Goal: Task Accomplishment & Management: Use online tool/utility

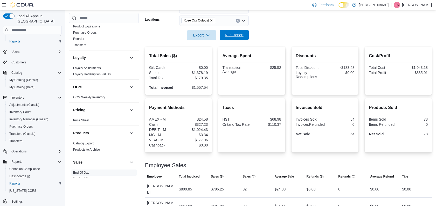
scroll to position [59, 0]
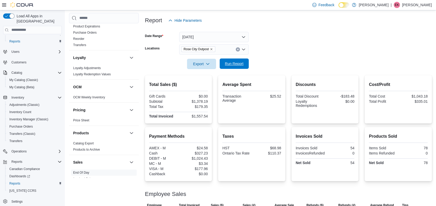
click at [236, 63] on span "Run Report" at bounding box center [234, 63] width 19 height 5
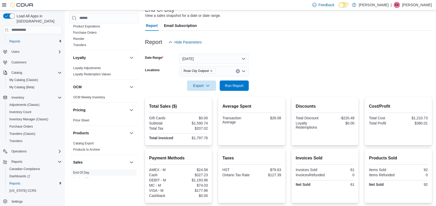
scroll to position [0, 0]
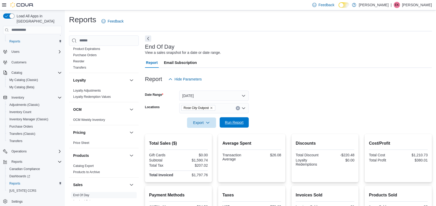
click at [239, 121] on span "Run Report" at bounding box center [234, 122] width 19 height 5
click at [274, 133] on div at bounding box center [288, 131] width 287 height 6
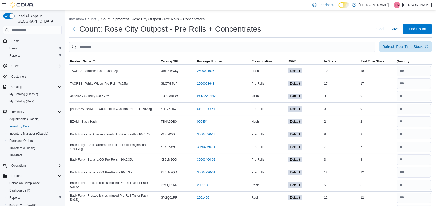
click at [418, 51] on span "Refresh Real Time Stock" at bounding box center [405, 46] width 46 height 10
click at [412, 72] on input "number" at bounding box center [413, 71] width 34 height 10
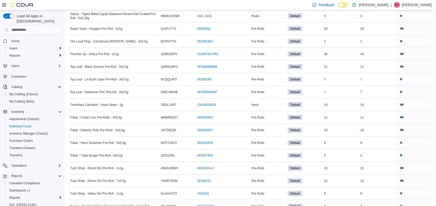
scroll to position [2371, 0]
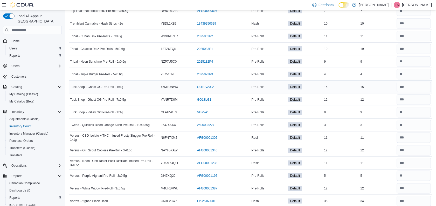
click at [410, 81] on td at bounding box center [413, 87] width 36 height 13
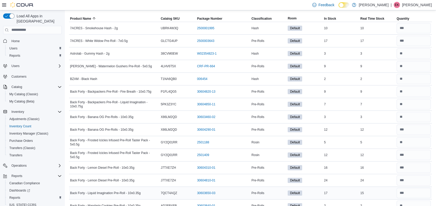
scroll to position [0, 0]
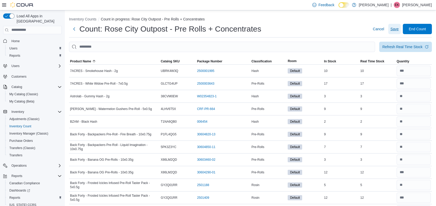
click at [395, 26] on span "Save" at bounding box center [394, 29] width 8 height 10
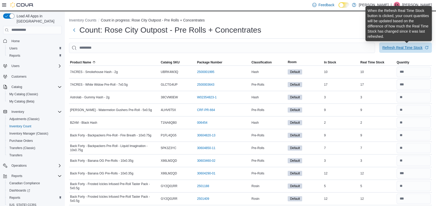
click at [397, 49] on div "Refresh Real Time Stock" at bounding box center [402, 47] width 40 height 5
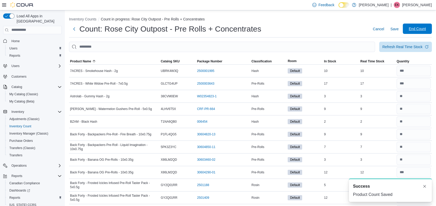
click at [424, 29] on span "End Count" at bounding box center [416, 28] width 17 height 5
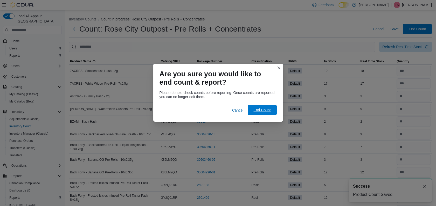
click at [260, 112] on span "End Count" at bounding box center [261, 110] width 17 height 5
